Goal: Task Accomplishment & Management: Manage account settings

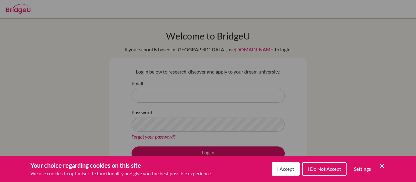
click at [290, 173] on button "I Accept" at bounding box center [286, 169] width 28 height 13
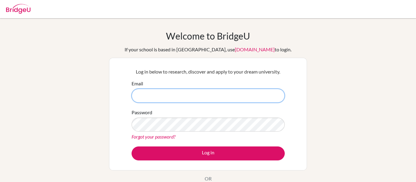
click at [238, 89] on input "Email" at bounding box center [208, 96] width 153 height 14
type input "carsonhumphries@topamail.com"
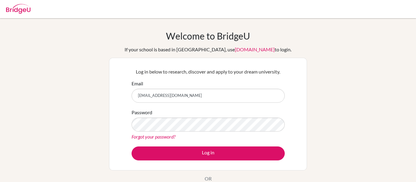
click at [154, 137] on link "Forgot your password?" at bounding box center [154, 137] width 44 height 6
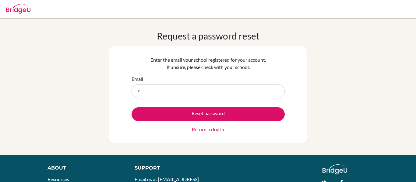
type input "[EMAIL_ADDRESS][DOMAIN_NAME]"
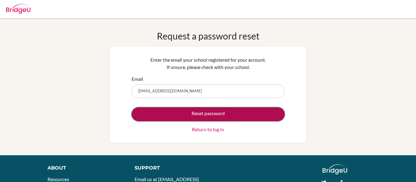
click at [194, 110] on button "Reset password" at bounding box center [208, 114] width 153 height 14
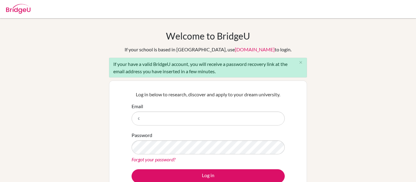
type input "carsonjhumphries@icloud.com"
click at [166, 162] on link "Forgot your password?" at bounding box center [154, 160] width 44 height 6
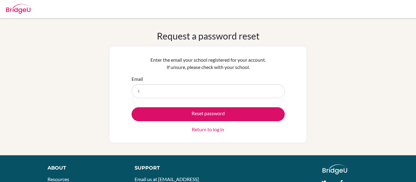
type input "[EMAIL_ADDRESS][DOMAIN_NAME]"
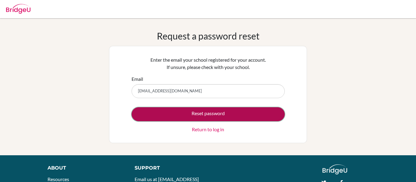
click at [192, 119] on button "Reset password" at bounding box center [208, 114] width 153 height 14
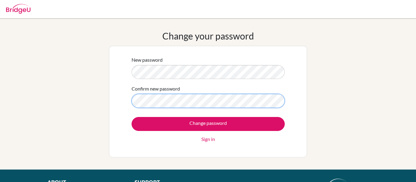
click at [132, 117] on input "Change password" at bounding box center [208, 124] width 153 height 14
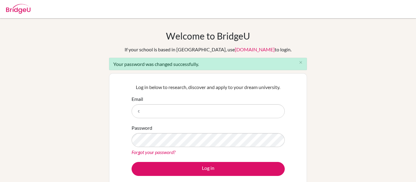
type input "[EMAIL_ADDRESS][DOMAIN_NAME]"
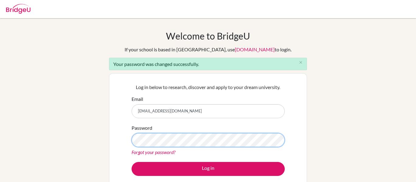
click at [132, 162] on button "Log in" at bounding box center [208, 169] width 153 height 14
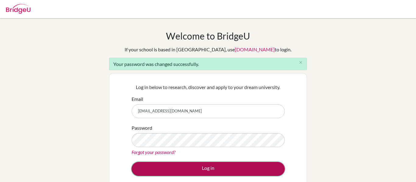
click at [209, 164] on button "Log in" at bounding box center [208, 169] width 153 height 14
